Goal: Find specific page/section: Find specific page/section

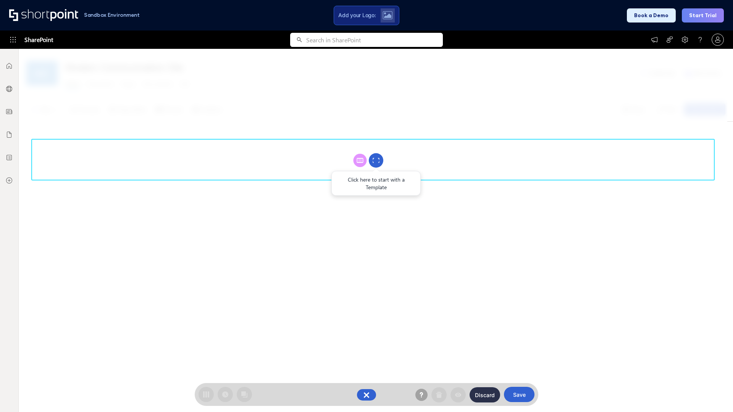
click at [376, 160] on circle at bounding box center [376, 161] width 15 height 15
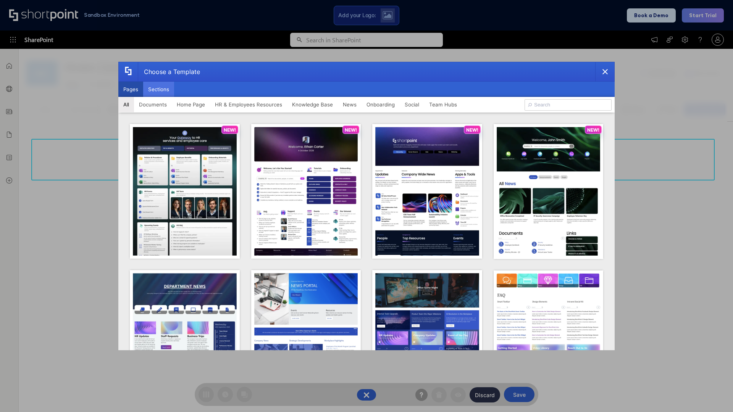
click at [158, 89] on button "Sections" at bounding box center [158, 89] width 31 height 15
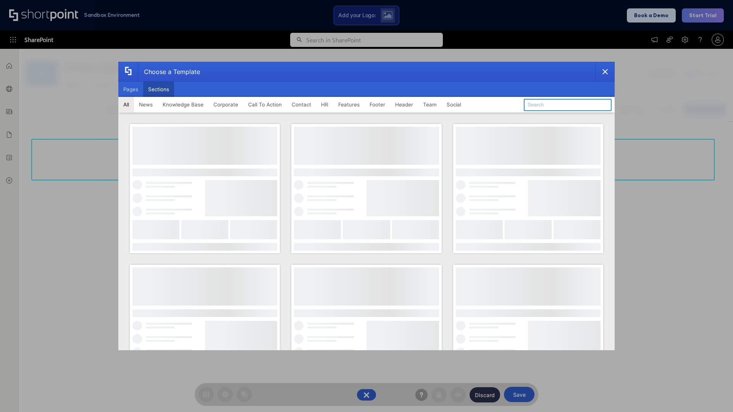
type input "Features Kit 5"
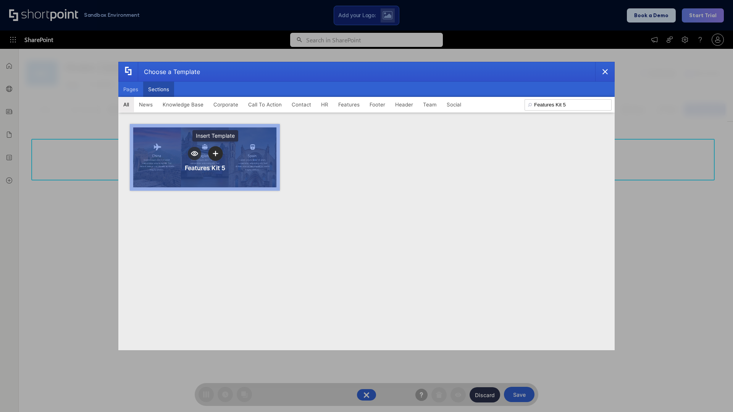
click at [215, 154] on icon "template selector" at bounding box center [215, 153] width 5 height 5
